Goal: Check status: Check status

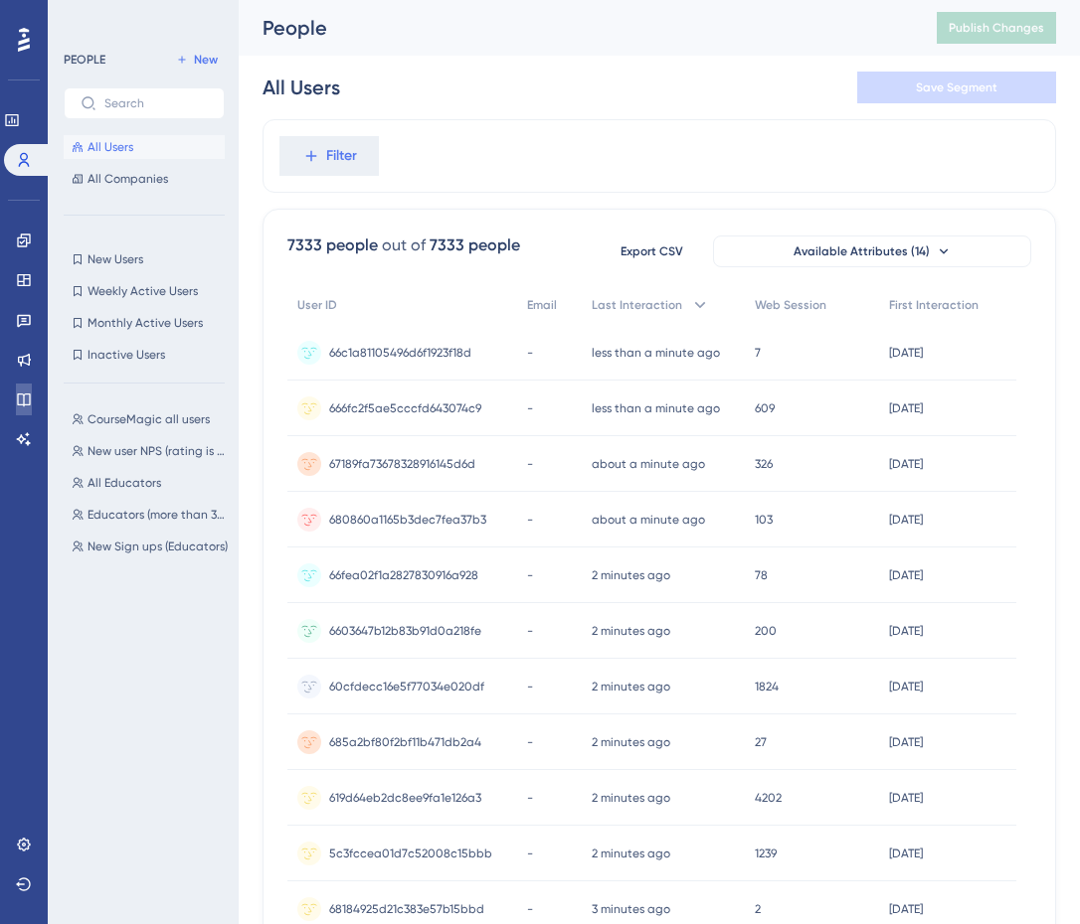
click at [23, 393] on icon at bounding box center [24, 400] width 16 height 16
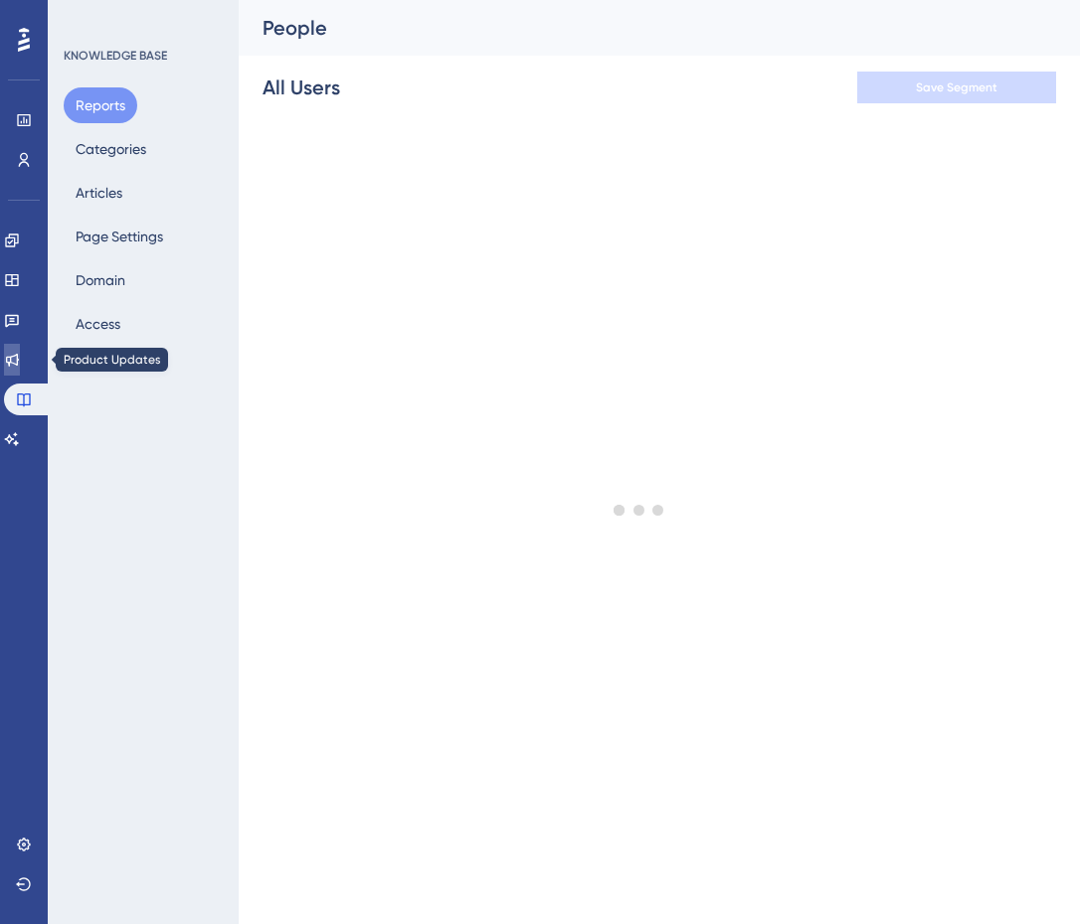
click at [20, 370] on link at bounding box center [12, 360] width 16 height 32
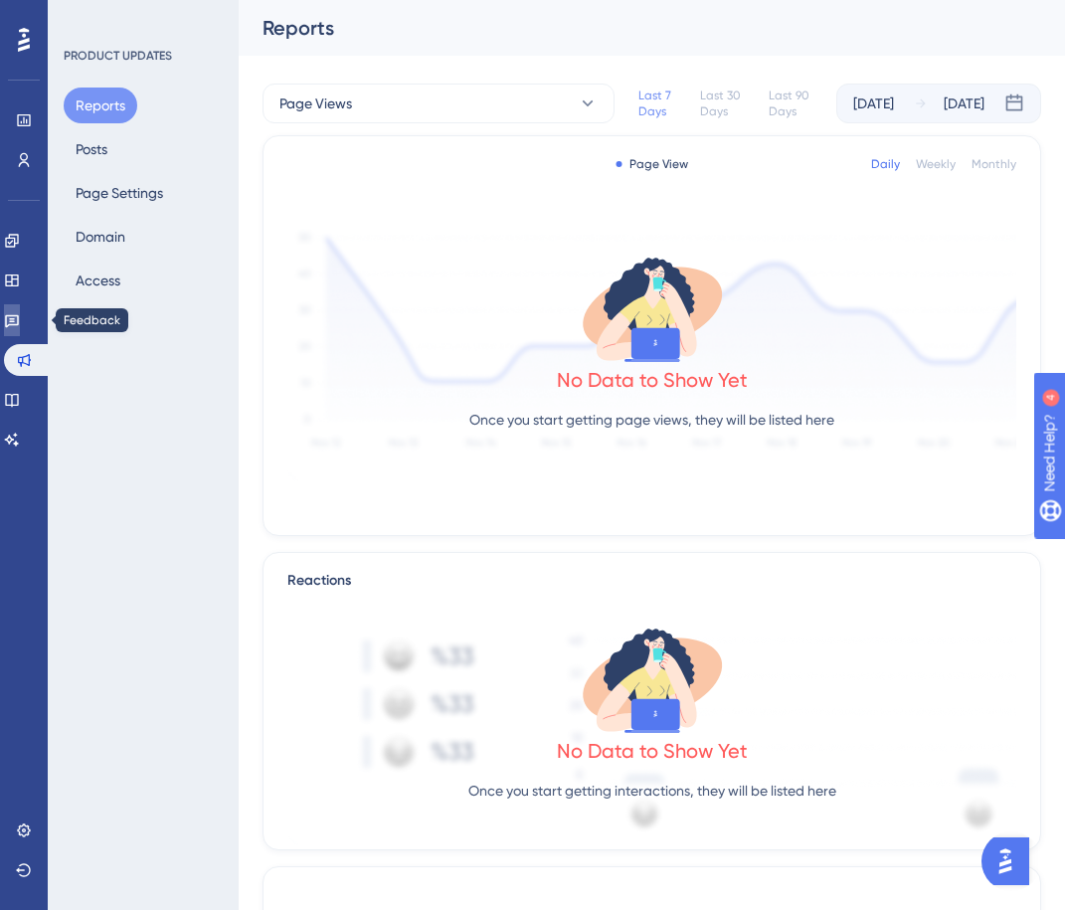
click at [19, 318] on icon at bounding box center [12, 321] width 14 height 13
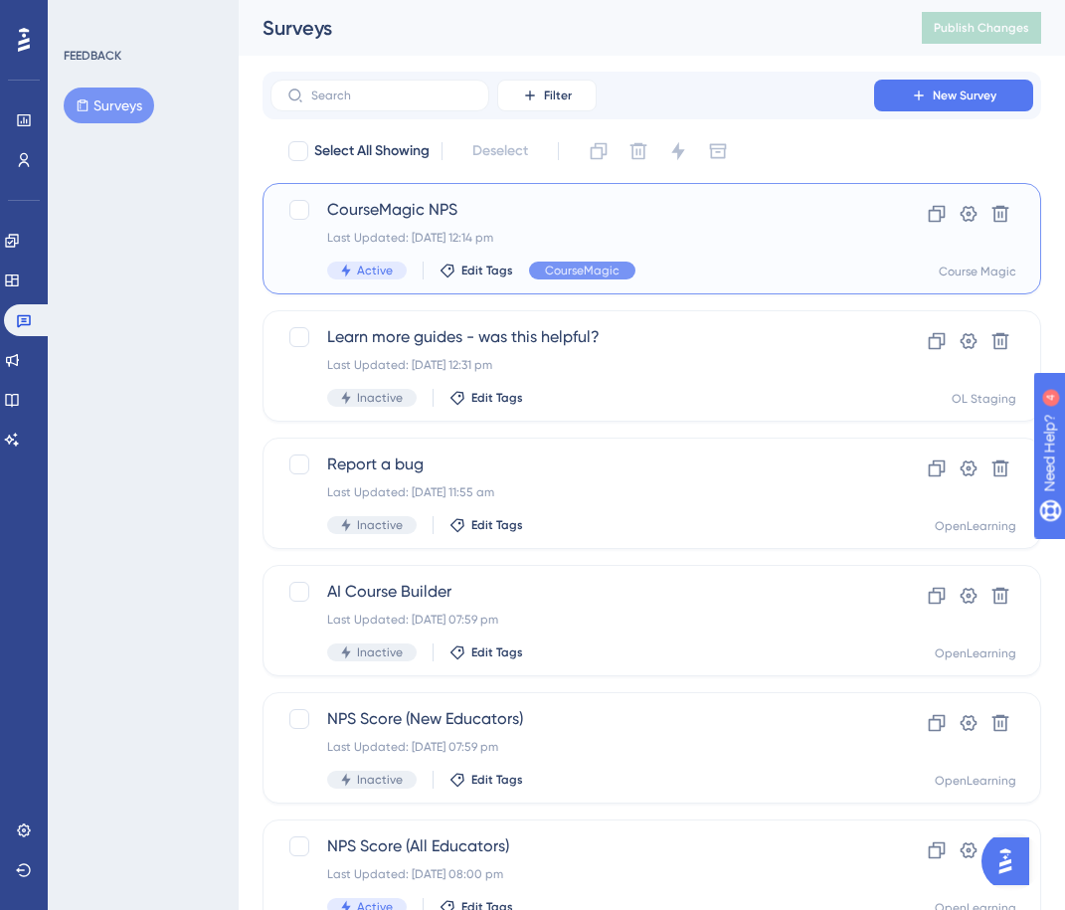
click at [685, 256] on div "CourseMagic NPS Last Updated: [DATE] 12:14 pm Active Edit Tags CourseMagic" at bounding box center [572, 239] width 490 height 82
